Goal: Task Accomplishment & Management: Use online tool/utility

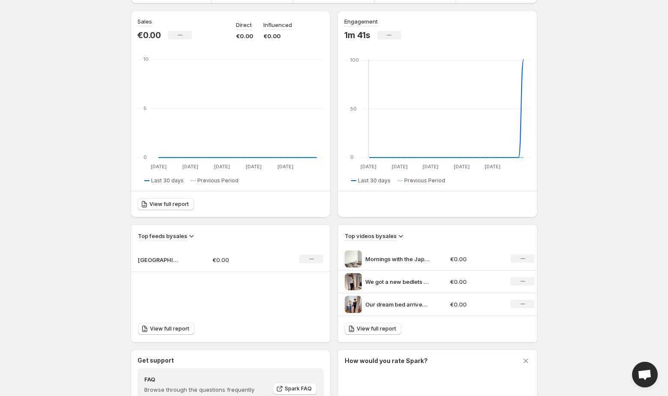
scroll to position [81, 0]
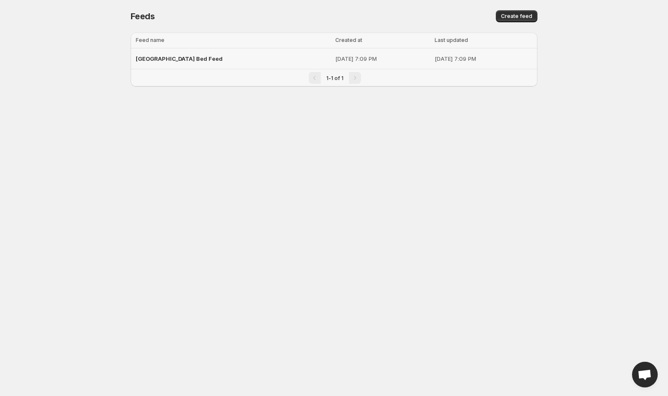
click at [168, 56] on span "[GEOGRAPHIC_DATA] Bed Feed" at bounding box center [179, 58] width 87 height 7
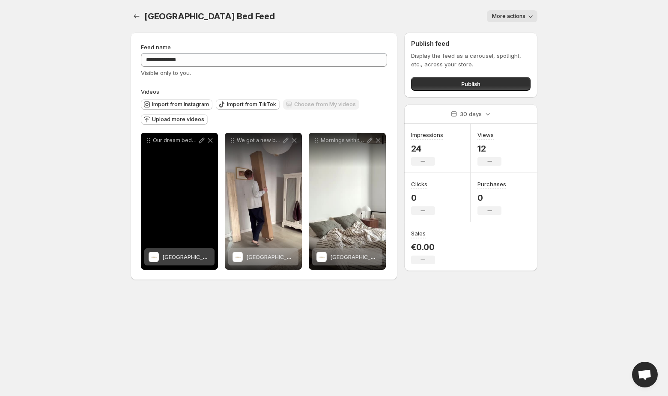
click at [169, 253] on div "[GEOGRAPHIC_DATA] Bed" at bounding box center [186, 256] width 48 height 17
click at [153, 183] on div "Our dream bed arrived Japanese style I love messy beds what about you karup_des…" at bounding box center [179, 201] width 77 height 137
click at [198, 234] on div "Our dream bed arrived Japanese style I love messy beds what about you karup_des…" at bounding box center [179, 201] width 77 height 137
click at [179, 255] on span "[GEOGRAPHIC_DATA] Bed" at bounding box center [196, 257] width 69 height 7
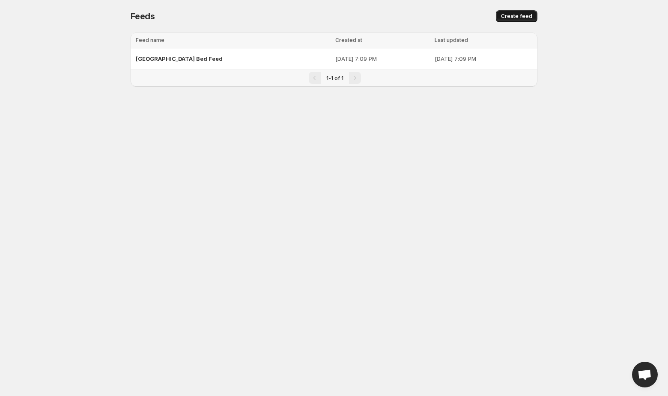
click at [507, 16] on span "Create feed" at bounding box center [516, 16] width 31 height 7
